Goal: Check status: Check status

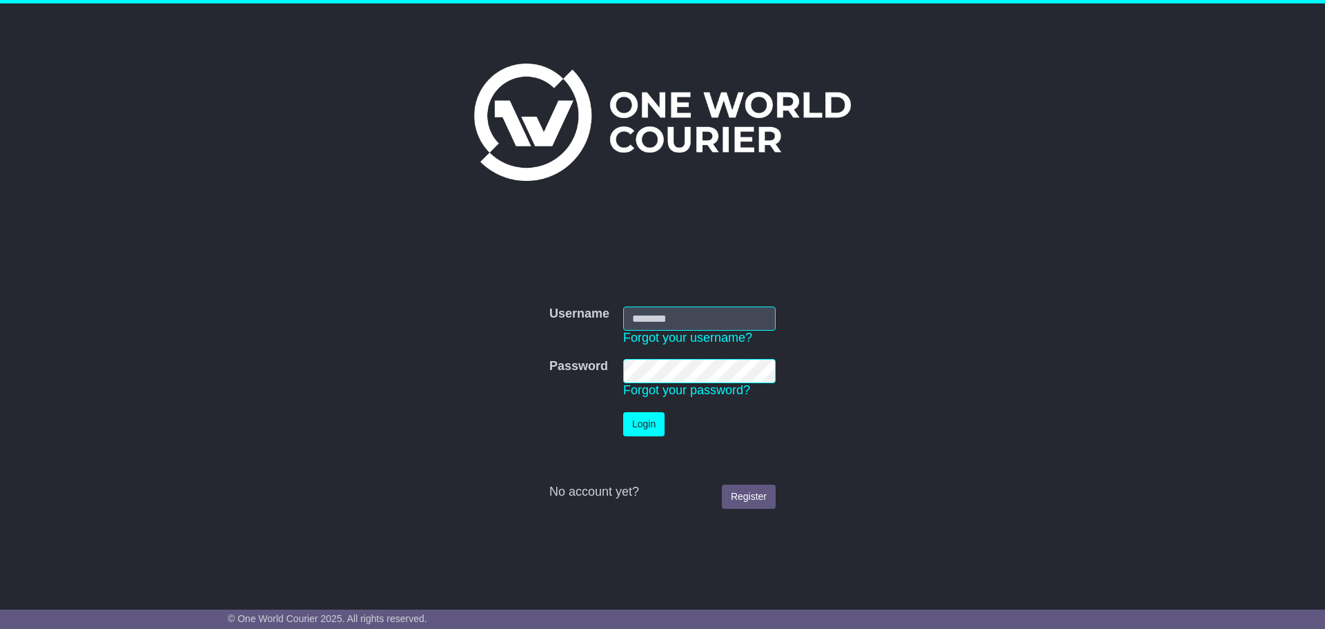
type input "**********"
click at [647, 418] on button "Login" at bounding box center [643, 424] width 41 height 24
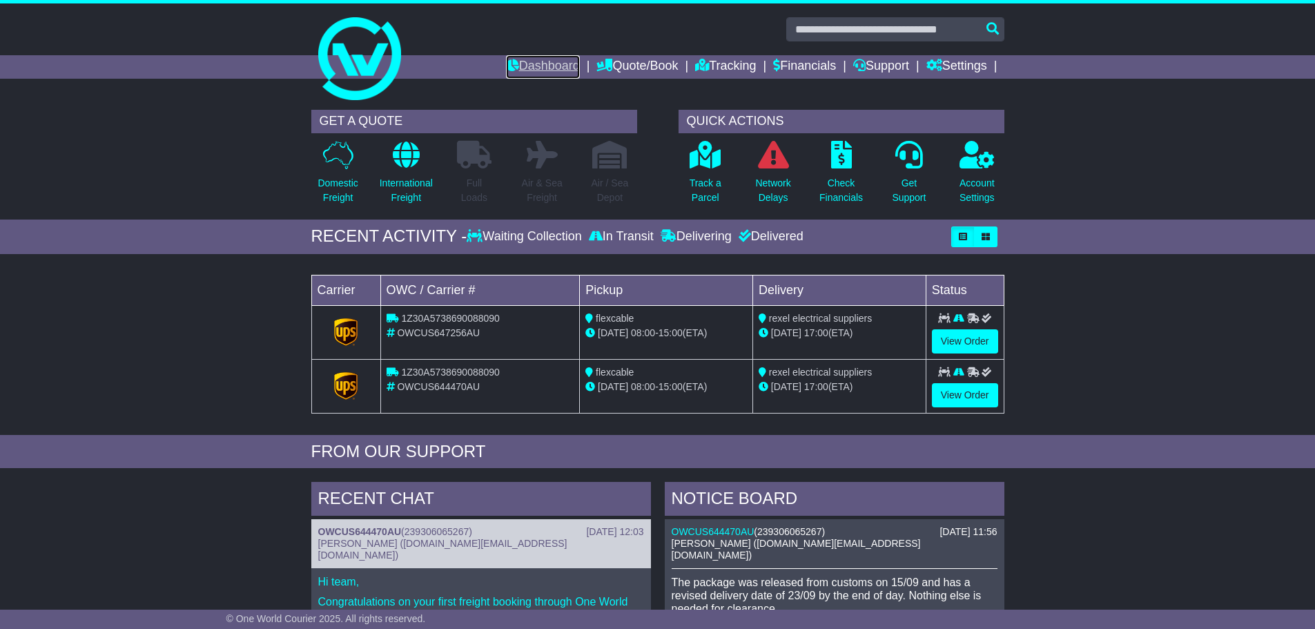
click at [552, 64] on link "Dashboard" at bounding box center [543, 66] width 74 height 23
click at [957, 335] on link "View Order" at bounding box center [965, 341] width 66 height 24
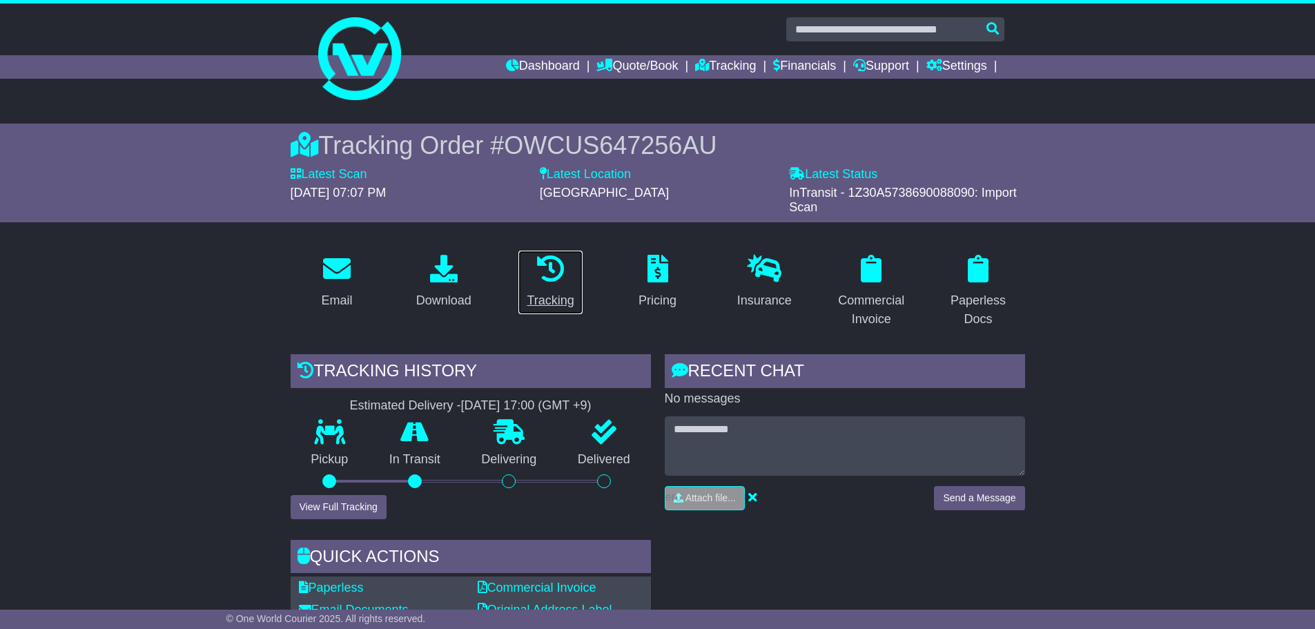
click at [554, 269] on icon at bounding box center [551, 269] width 28 height 28
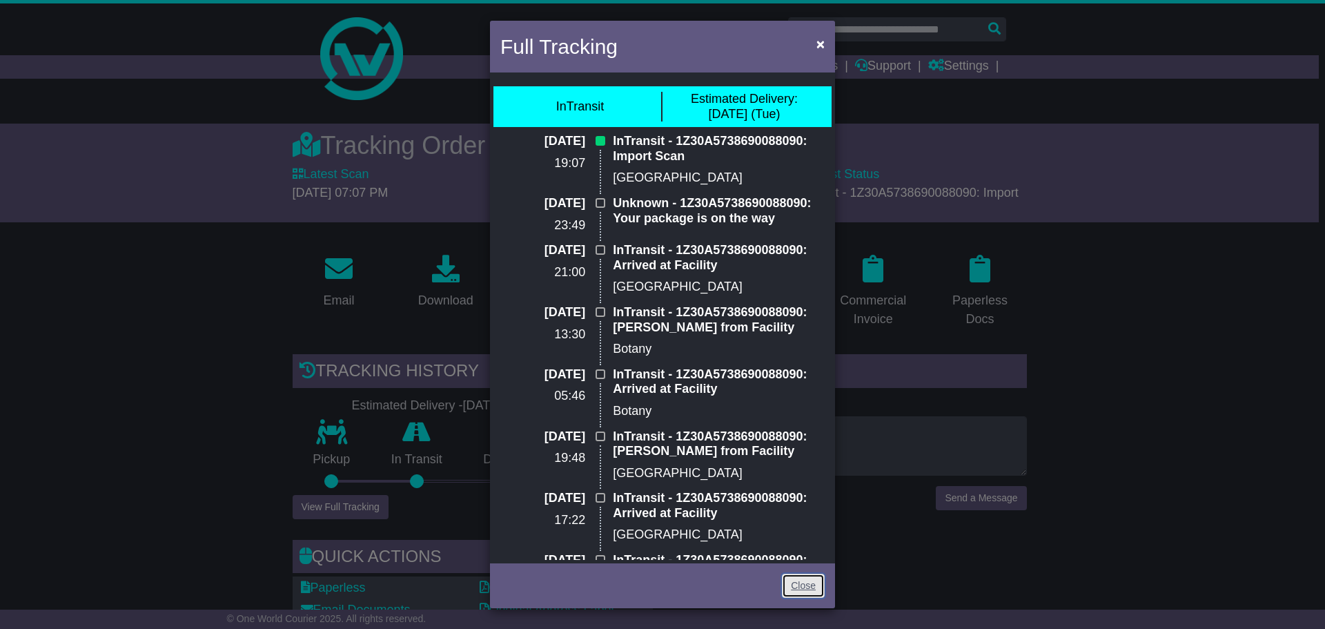
click at [808, 586] on link "Close" at bounding box center [803, 586] width 43 height 24
